Goal: Task Accomplishment & Management: Complete application form

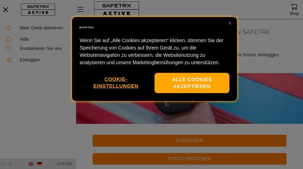
click at [193, 83] on button "Alle Cookies akzeptieren" at bounding box center [192, 83] width 75 height 21
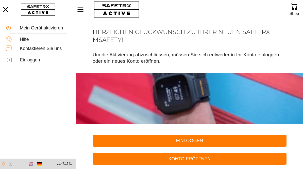
scroll to position [0, 0]
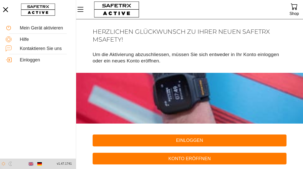
click at [188, 161] on span "Konto eröffnen" at bounding box center [190, 159] width 186 height 8
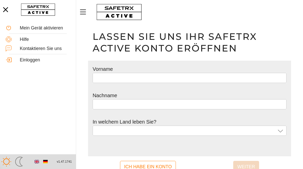
click at [113, 75] on input "text" at bounding box center [190, 78] width 188 height 10
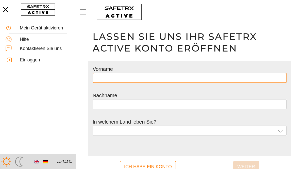
scroll to position [0, 0]
type input "*******"
click at [106, 106] on input "text" at bounding box center [190, 104] width 188 height 10
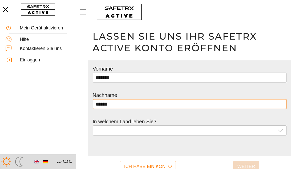
type input "******"
click at [117, 130] on div at bounding box center [186, 130] width 180 height 10
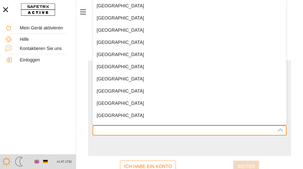
click at [120, 66] on div "[GEOGRAPHIC_DATA]" at bounding box center [190, 66] width 186 height 5
type input "[GEOGRAPHIC_DATA]"
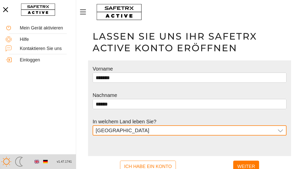
scroll to position [8, 0]
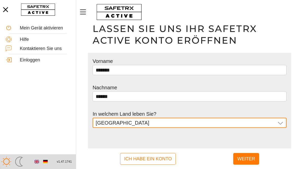
click at [249, 160] on span "Weiter" at bounding box center [247, 159] width 18 height 10
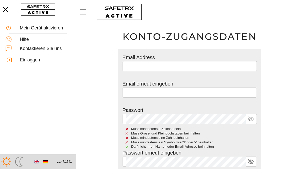
click at [135, 65] on input "email" at bounding box center [190, 66] width 128 height 10
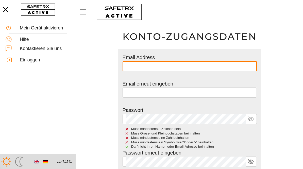
scroll to position [8, 0]
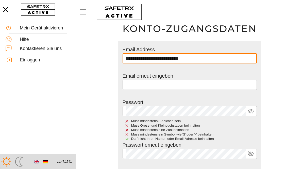
type input "**********"
click at [138, 86] on input "email" at bounding box center [190, 85] width 128 height 10
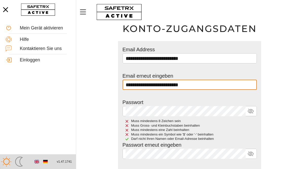
type input "**********"
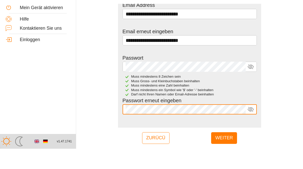
scroll to position [31, 0]
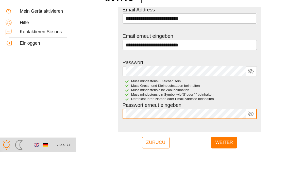
click at [222, 155] on span "Weiter" at bounding box center [224, 160] width 18 height 10
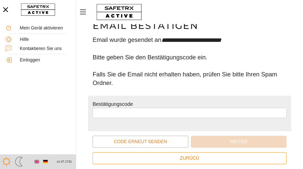
scroll to position [9, 0]
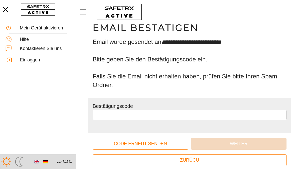
click at [104, 113] on input "text" at bounding box center [190, 115] width 188 height 10
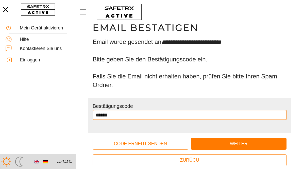
type input "******"
click at [231, 143] on span "Weiter" at bounding box center [239, 144] width 88 height 8
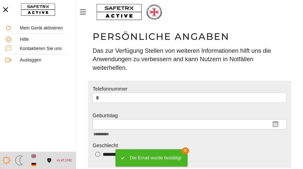
click at [119, 98] on input "*" at bounding box center [192, 98] width 182 height 10
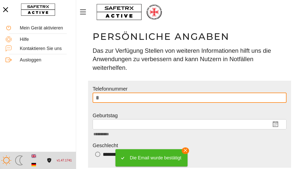
scroll to position [9, 0]
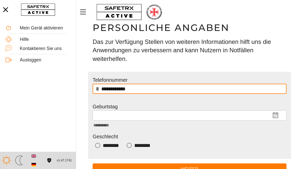
type input "**********"
click at [106, 115] on input "**********" at bounding box center [181, 116] width 170 height 10
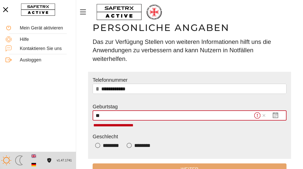
type input "*"
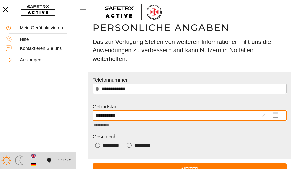
type input "**********"
click at [138, 146] on div "********" at bounding box center [144, 146] width 21 height 8
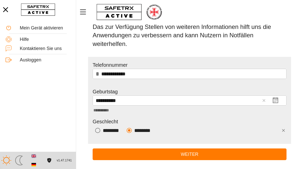
scroll to position [24, 0]
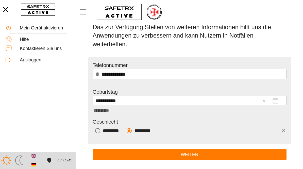
click at [187, 153] on span "Weiter" at bounding box center [190, 155] width 186 height 8
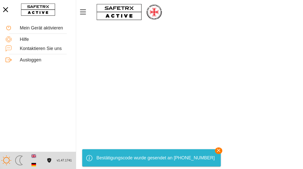
scroll to position [0, 0]
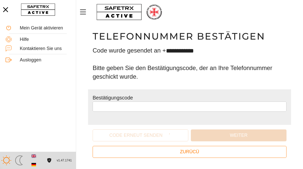
click at [105, 106] on input "text" at bounding box center [190, 107] width 188 height 10
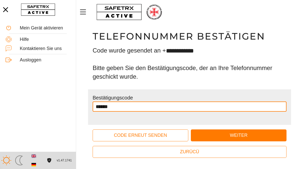
type input "******"
click at [234, 134] on span "Weiter" at bounding box center [239, 136] width 88 height 8
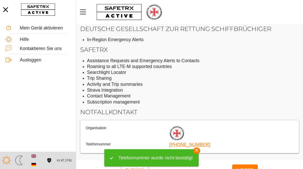
scroll to position [26, 0]
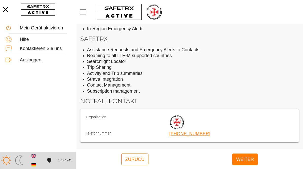
click at [245, 162] on span "Weiter" at bounding box center [245, 160] width 18 height 10
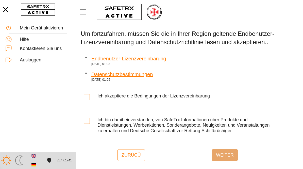
click at [147, 60] on link "Endbenutzer-Lizenzvereinbarung" at bounding box center [128, 57] width 75 height 9
click at [89, 98] on icon at bounding box center [86, 96] width 5 height 5
click at [87, 119] on icon at bounding box center [86, 120] width 5 height 5
click at [225, 153] on span "Weiter" at bounding box center [225, 155] width 18 height 10
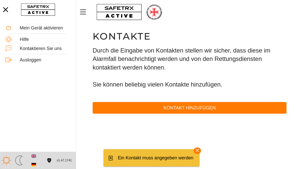
scroll to position [0, 0]
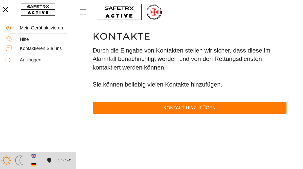
click at [197, 105] on span "Kontakt hinzufügen" at bounding box center [190, 108] width 186 height 8
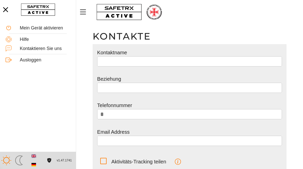
click at [127, 60] on input "text" at bounding box center [189, 61] width 179 height 10
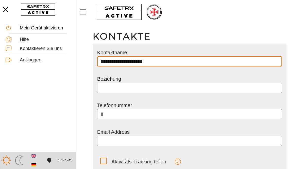
type input "**********"
click at [110, 87] on input "text" at bounding box center [189, 88] width 179 height 10
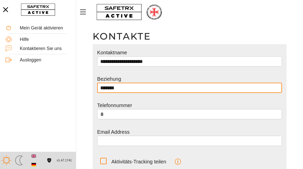
type input "*******"
click at [119, 116] on input "*" at bounding box center [192, 114] width 173 height 10
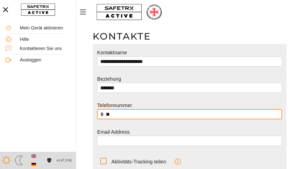
type input "*"
type input "**********"
click at [106, 144] on input "email" at bounding box center [189, 141] width 179 height 10
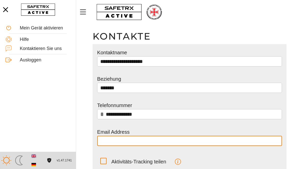
scroll to position [48, 0]
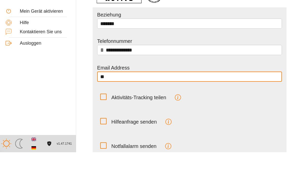
type input "*"
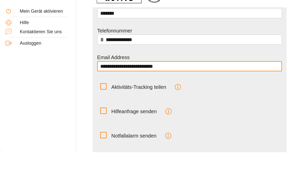
scroll to position [59, 0]
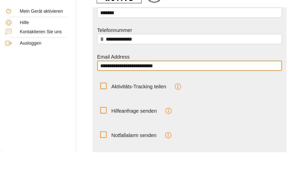
type input "**********"
click at [104, 151] on icon at bounding box center [104, 151] width 0 height 0
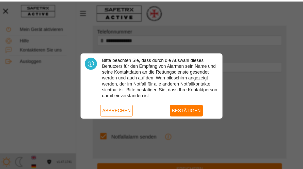
click at [186, 111] on span "Bestätigen" at bounding box center [186, 109] width 29 height 8
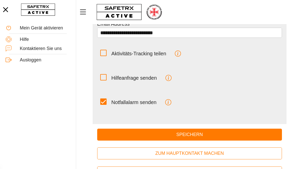
scroll to position [108, 0]
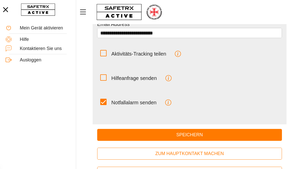
click at [190, 154] on span "Zum Hauptkontakt machen" at bounding box center [189, 154] width 177 height 8
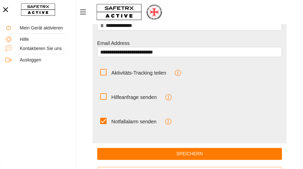
click at [195, 155] on span "Speichern" at bounding box center [189, 154] width 177 height 8
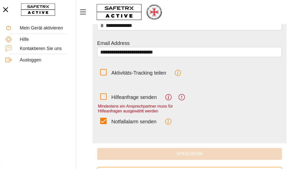
click at [103, 97] on icon at bounding box center [103, 96] width 5 height 5
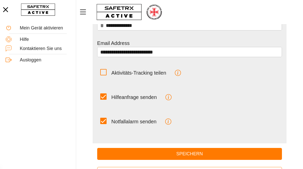
click at [192, 154] on span "Speichern" at bounding box center [189, 154] width 177 height 8
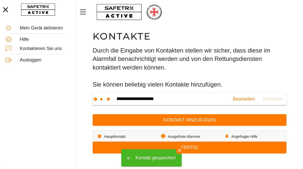
click at [194, 119] on span "Kontakt hinzufügen" at bounding box center [190, 120] width 186 height 8
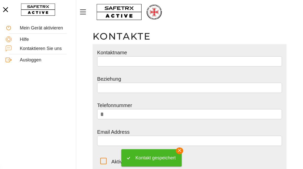
click at [117, 60] on input "text" at bounding box center [189, 61] width 179 height 10
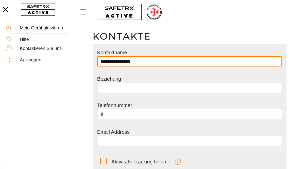
type input "**********"
click at [114, 89] on input "text" at bounding box center [189, 88] width 179 height 10
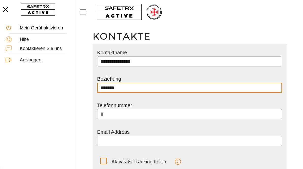
type input "*******"
click at [118, 114] on input "*" at bounding box center [192, 114] width 173 height 10
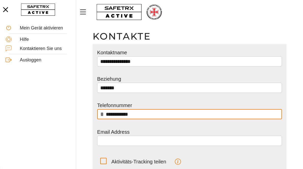
type input "**********"
click at [107, 139] on input "email" at bounding box center [189, 141] width 179 height 10
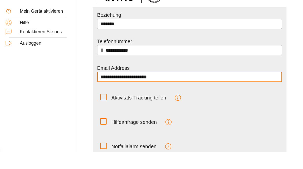
scroll to position [49, 0]
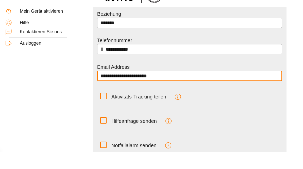
type input "**********"
click at [105, 159] on icon at bounding box center [103, 161] width 5 height 5
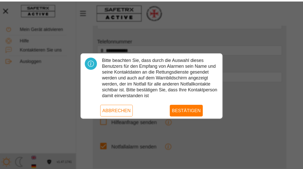
click at [187, 111] on span "Bestätigen" at bounding box center [186, 109] width 29 height 8
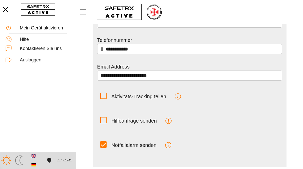
click at [104, 120] on icon at bounding box center [104, 120] width 0 height 0
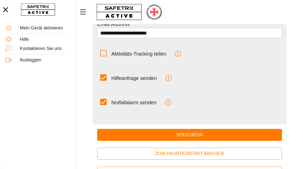
scroll to position [0, 0]
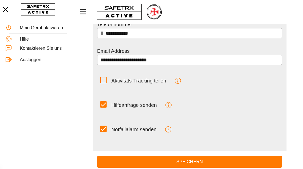
click at [194, 158] on span "Speichern" at bounding box center [189, 162] width 177 height 8
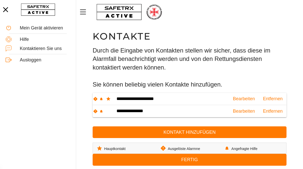
click at [182, 132] on span "Kontakt hinzufügen" at bounding box center [190, 133] width 186 height 8
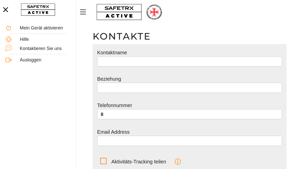
click at [112, 61] on input "text" at bounding box center [189, 61] width 179 height 10
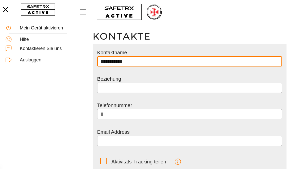
type input "**********"
click at [113, 84] on input "text" at bounding box center [189, 88] width 179 height 10
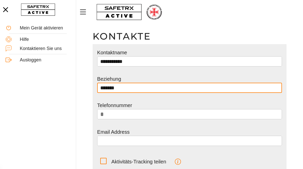
type input "*******"
click at [118, 113] on input "*" at bounding box center [192, 114] width 173 height 10
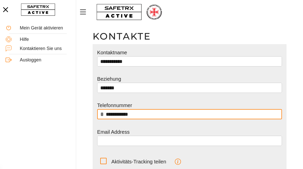
type input "**********"
click at [110, 139] on input "email" at bounding box center [189, 141] width 179 height 10
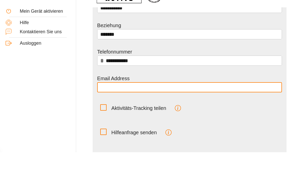
scroll to position [38, 0]
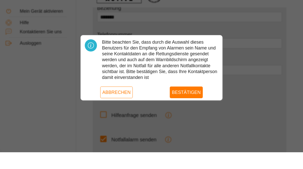
scroll to position [0, 0]
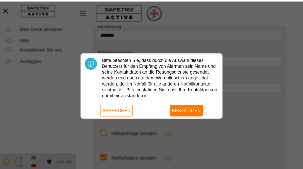
click at [186, 109] on span "Bestätigen" at bounding box center [186, 109] width 29 height 8
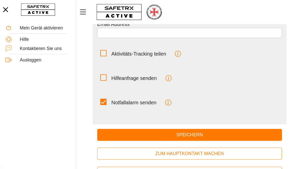
scroll to position [0, 0]
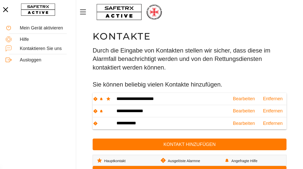
click at [187, 144] on span "Kontakt hinzufügen" at bounding box center [190, 145] width 186 height 8
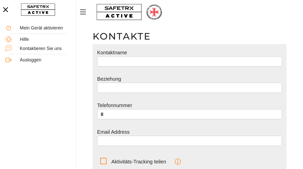
click at [114, 60] on input "text" at bounding box center [189, 61] width 179 height 10
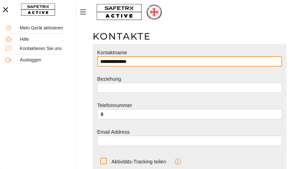
type input "**********"
click at [112, 87] on input "text" at bounding box center [189, 88] width 179 height 10
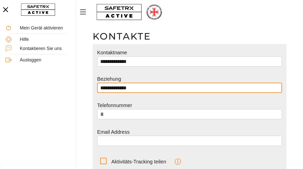
type input "**********"
click at [119, 115] on input "*" at bounding box center [192, 114] width 173 height 10
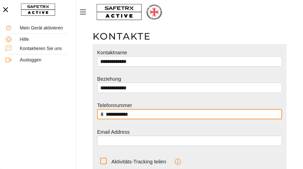
type input "**********"
click at [108, 140] on input "email" at bounding box center [189, 141] width 179 height 10
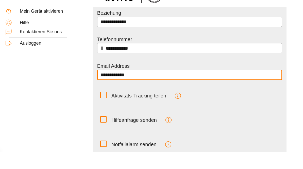
scroll to position [56, 0]
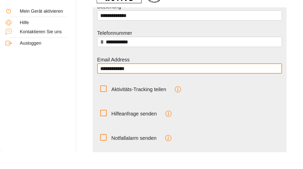
type input "**********"
click at [104, 154] on icon at bounding box center [104, 154] width 0 height 0
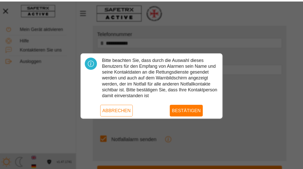
click at [186, 107] on span "Bestätigen" at bounding box center [186, 109] width 29 height 8
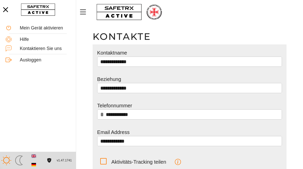
scroll to position [73, 0]
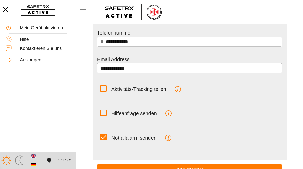
click at [106, 113] on icon at bounding box center [103, 112] width 5 height 5
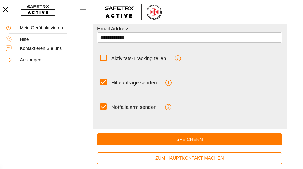
click at [192, 140] on span "Speichern" at bounding box center [189, 140] width 177 height 8
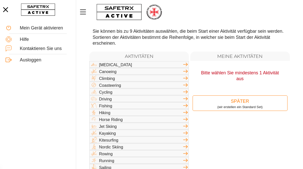
scroll to position [27, 0]
click at [185, 66] on icon at bounding box center [186, 65] width 6 height 6
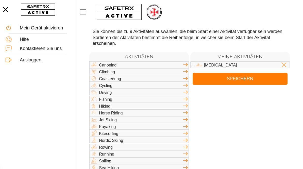
click at [171, 161] on div "Sailing" at bounding box center [141, 161] width 84 height 5
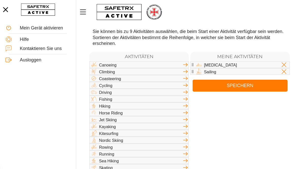
click at [137, 106] on div "Hiking" at bounding box center [141, 106] width 84 height 5
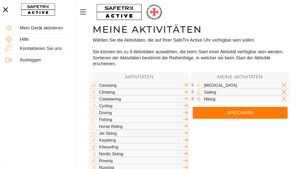
scroll to position [5, 0]
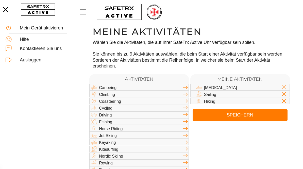
click at [236, 116] on span "Speichern" at bounding box center [240, 115] width 87 height 8
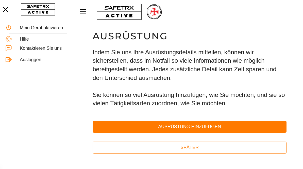
click at [185, 125] on span "Ausrüstung hinzufügen" at bounding box center [190, 127] width 186 height 8
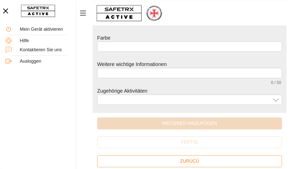
scroll to position [121, 0]
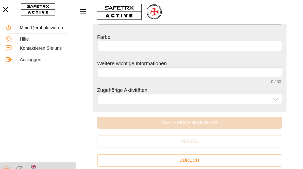
click at [196, 161] on span "Zurücü" at bounding box center [189, 161] width 19 height 8
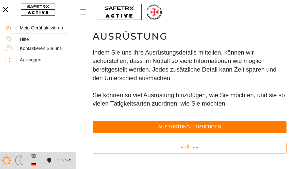
scroll to position [0, 0]
click at [192, 147] on span "Später" at bounding box center [190, 148] width 18 height 8
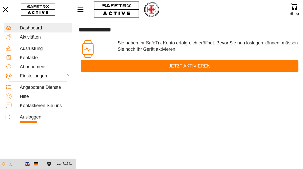
click at [42, 75] on div "Einstellungen" at bounding box center [32, 75] width 24 height 5
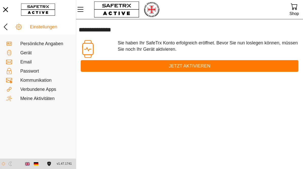
click at [25, 54] on div "Gerät" at bounding box center [45, 52] width 50 height 5
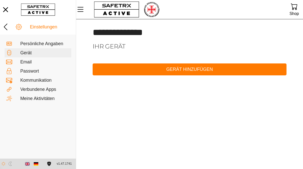
click at [190, 69] on span "Gerät hinzufügen" at bounding box center [190, 70] width 186 height 8
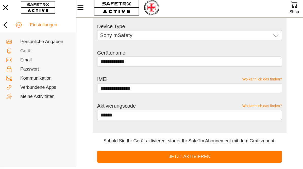
scroll to position [20, 0]
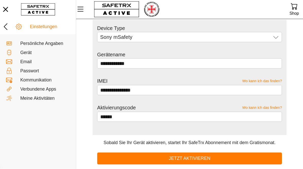
click at [194, 159] on span "Jetzt aktivieren" at bounding box center [190, 159] width 42 height 8
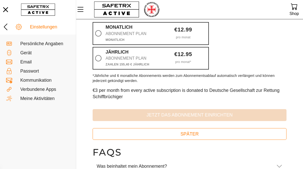
scroll to position [60, 0]
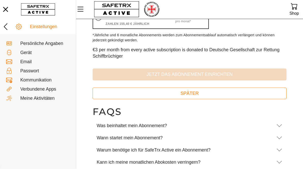
click at [193, 93] on span "Später" at bounding box center [190, 94] width 186 height 8
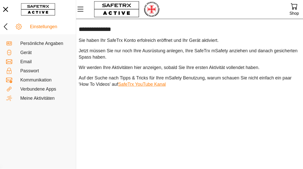
click at [28, 54] on div "Gerät" at bounding box center [45, 52] width 50 height 5
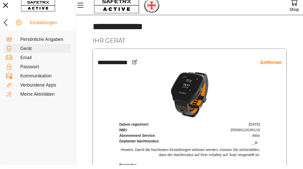
scroll to position [2, 0]
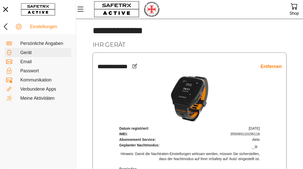
click at [40, 89] on div "Verbundene Apps" at bounding box center [45, 89] width 50 height 5
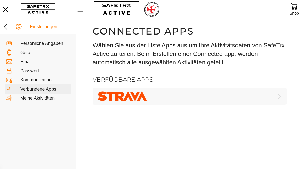
click at [266, 96] on span "button" at bounding box center [190, 96] width 186 height 13
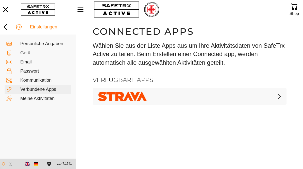
scroll to position [0, 0]
click at [44, 83] on div "Kommunikation" at bounding box center [38, 80] width 67 height 9
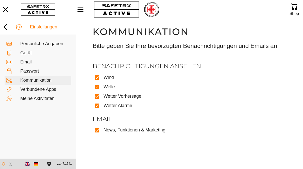
click at [37, 70] on div "Passwort" at bounding box center [45, 71] width 50 height 5
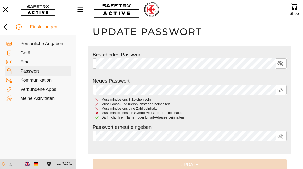
click at [26, 61] on div "Email" at bounding box center [45, 61] width 50 height 5
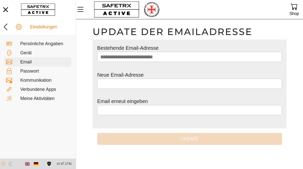
click at [79, 11] on icon "MenÜ" at bounding box center [80, 9] width 6 height 5
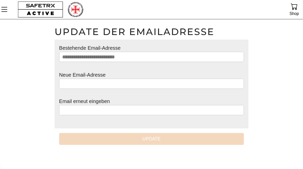
click at [6, 7] on icon "MenÜ" at bounding box center [4, 9] width 9 height 9
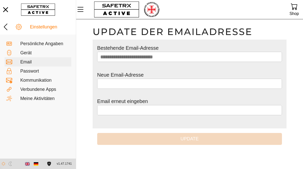
click at [46, 90] on div "Verbundene Apps" at bounding box center [45, 89] width 50 height 5
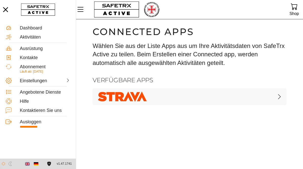
click at [37, 70] on span "Läuft ab: 13. November" at bounding box center [31, 72] width 23 height 4
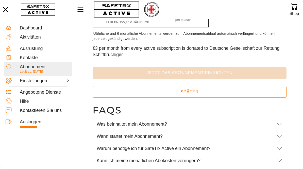
scroll to position [100, 0]
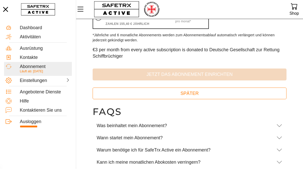
click at [280, 161] on icon at bounding box center [280, 163] width 6 height 6
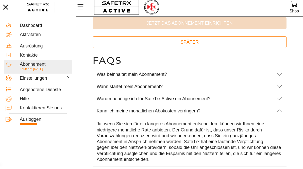
scroll to position [149, 0]
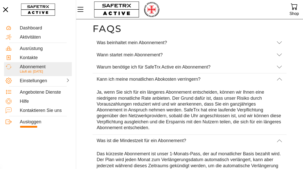
scroll to position [180, 0]
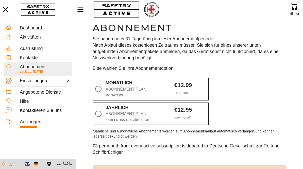
scroll to position [0, 0]
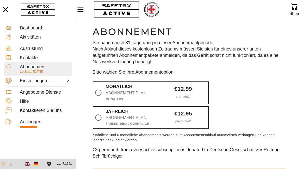
click at [34, 49] on div "Ausrüstung" at bounding box center [45, 48] width 51 height 5
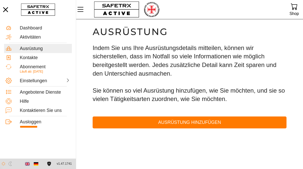
click at [40, 91] on div "Angebotene Dienste" at bounding box center [45, 92] width 51 height 5
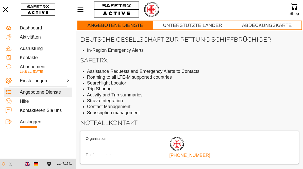
scroll to position [1, 0]
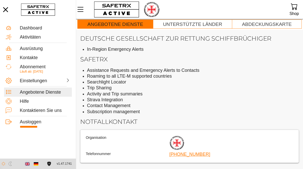
click at [38, 81] on div "Einstellungen" at bounding box center [32, 80] width 24 height 5
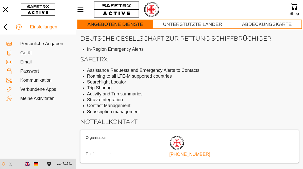
click at [47, 100] on div "Meine Aktivitäten" at bounding box center [45, 98] width 50 height 5
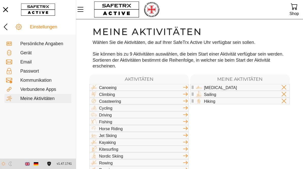
click at [285, 87] on icon at bounding box center [284, 87] width 6 height 6
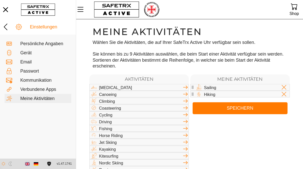
click at [243, 108] on span "Speichern" at bounding box center [240, 108] width 87 height 8
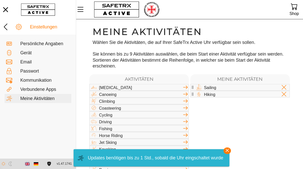
click at [122, 87] on div "[MEDICAL_DATA]" at bounding box center [141, 87] width 84 height 5
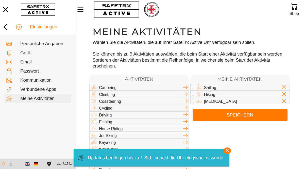
click at [238, 115] on span "Speichern" at bounding box center [240, 115] width 87 height 8
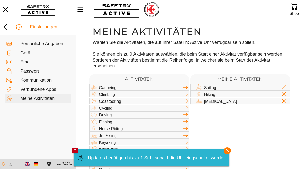
click at [27, 53] on div "Gerät" at bounding box center [45, 52] width 50 height 5
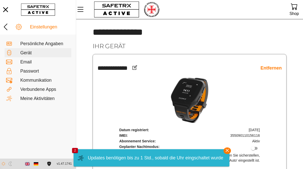
click at [48, 45] on div "Persönliche Angaben" at bounding box center [45, 43] width 50 height 5
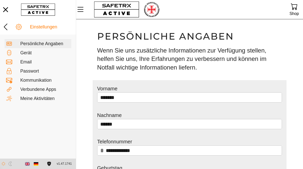
click at [230, 152] on input "**********" at bounding box center [192, 151] width 173 height 10
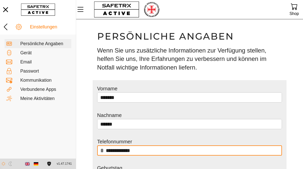
scroll to position [57, 0]
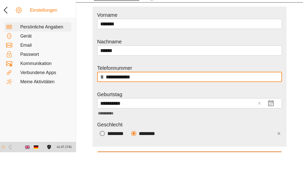
click at [42, 104] on div "Einstellungen Persönliche Angaben Gerät Email Passwort Kommunikation Verbundene…" at bounding box center [38, 89] width 76 height 140
